Goal: Information Seeking & Learning: Learn about a topic

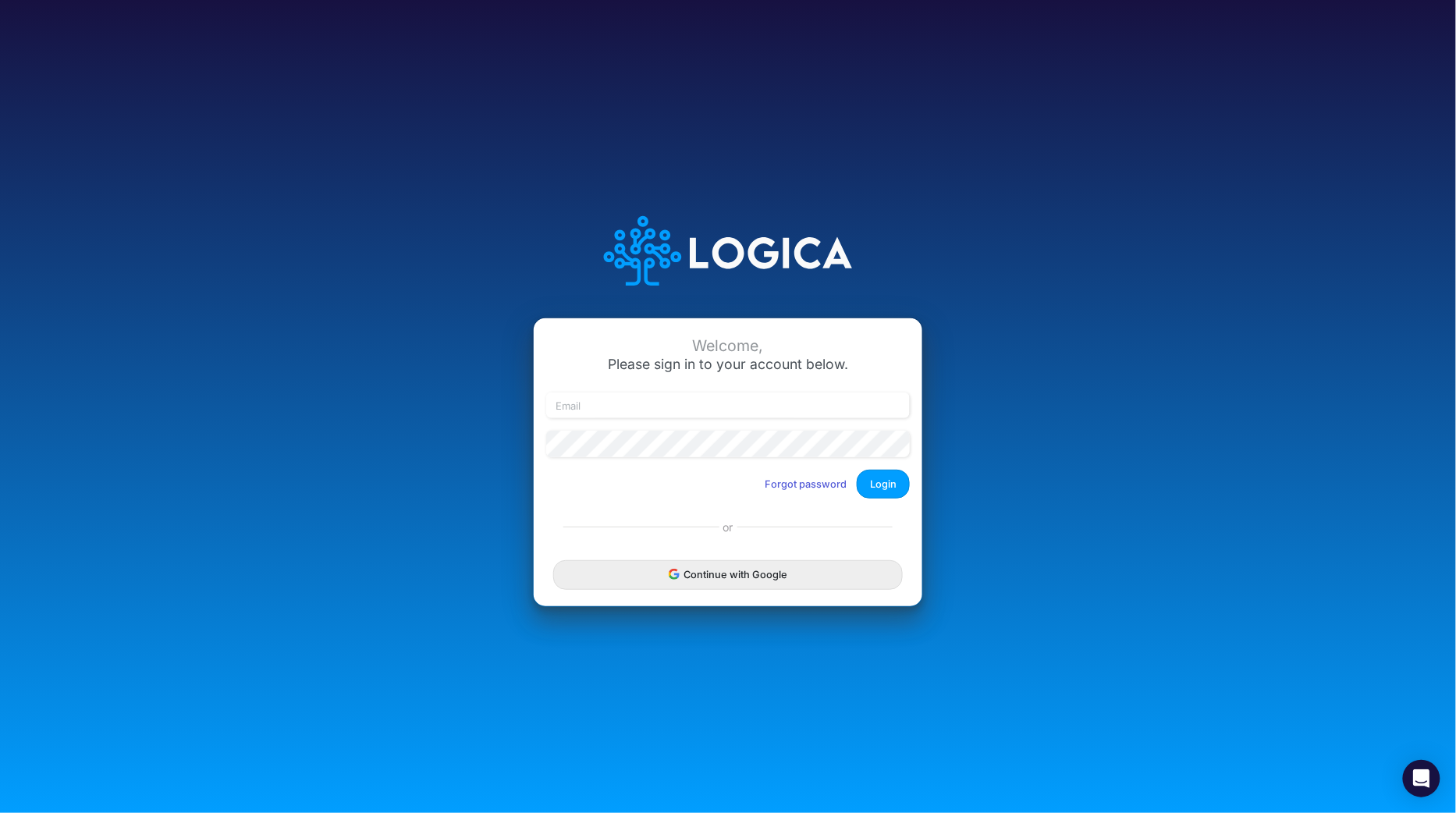
click at [698, 590] on div "Continue with Google" at bounding box center [727, 575] width 388 height 63
click at [695, 581] on button "Continue with Google" at bounding box center [727, 573] width 349 height 28
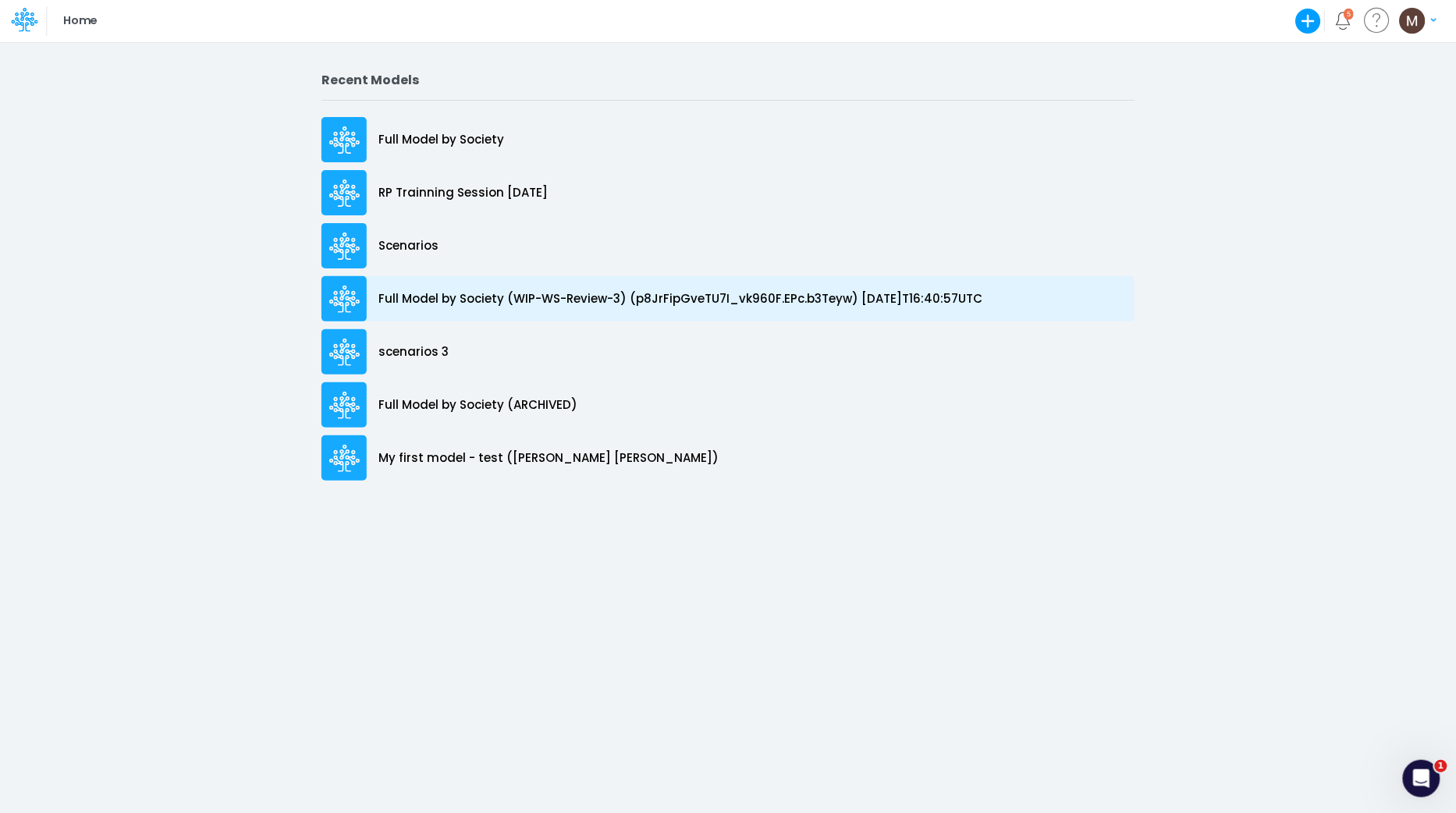
click at [638, 305] on p "Full Model by Society (WIP-WS-Review-3) (p8JrFipGveTU7I_vk960F.EPc.b3Teyw) [DAT…" at bounding box center [680, 299] width 604 height 18
